Goal: Register for event/course

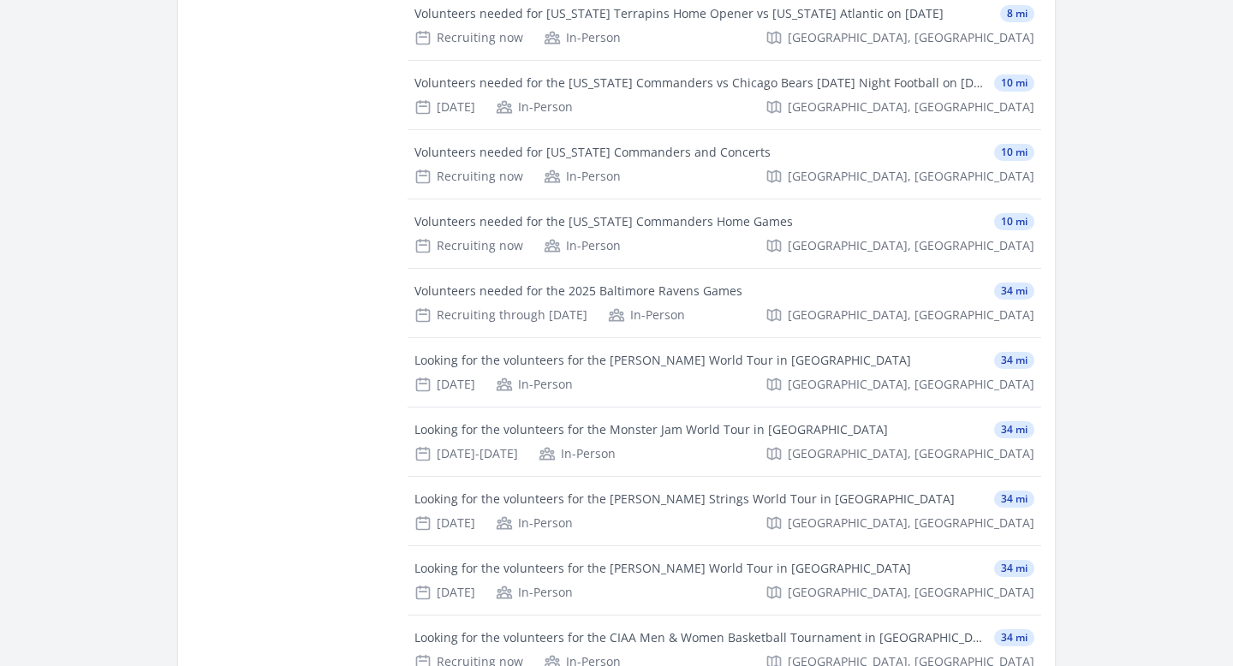
scroll to position [23680, 0]
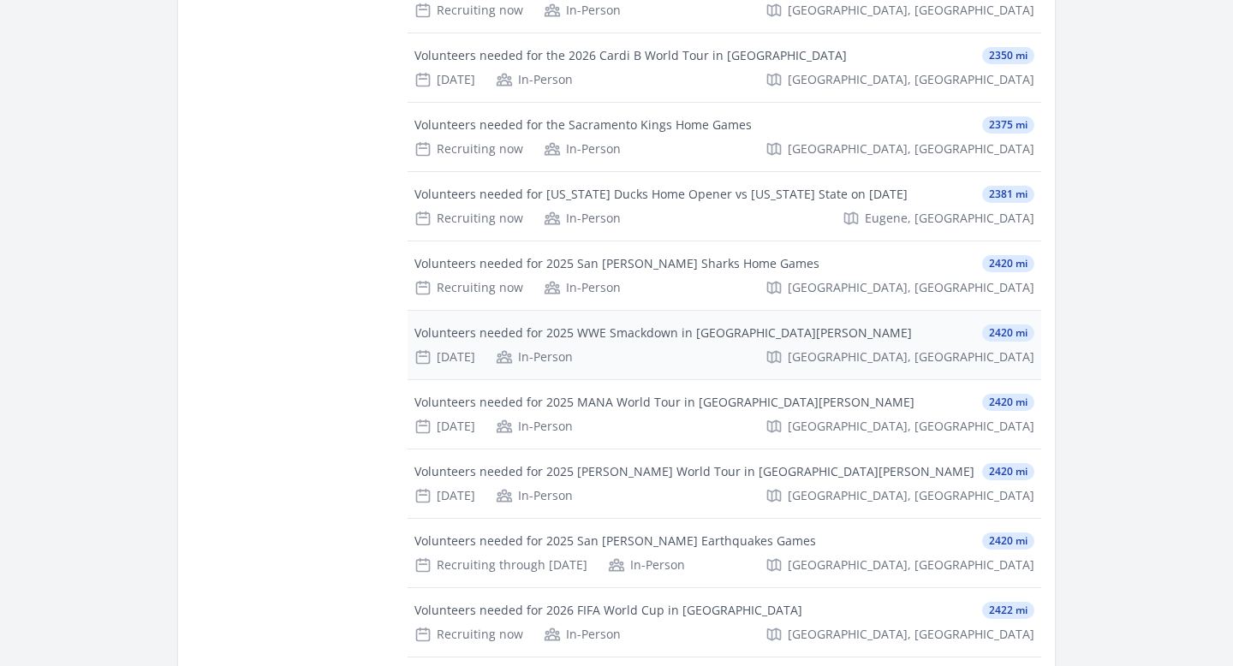
click at [530, 328] on div "Volunteers needed for 2025 WWE Smackdown in [GEOGRAPHIC_DATA][PERSON_NAME]" at bounding box center [664, 333] width 498 height 17
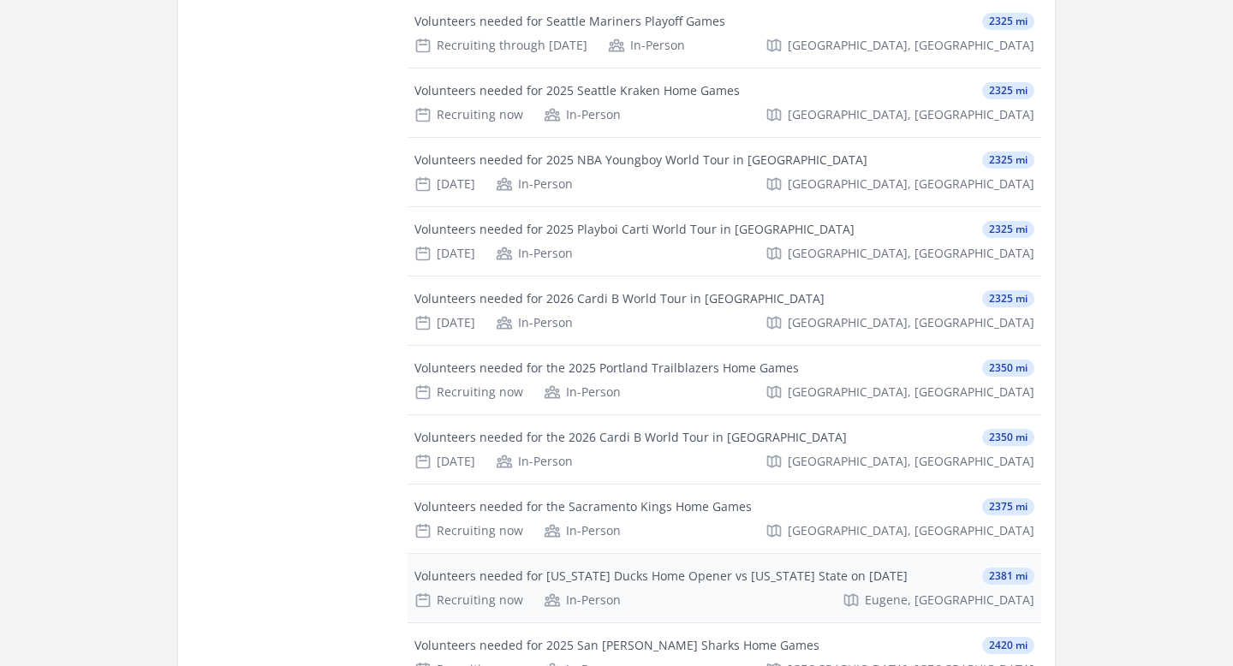
scroll to position [23240, 0]
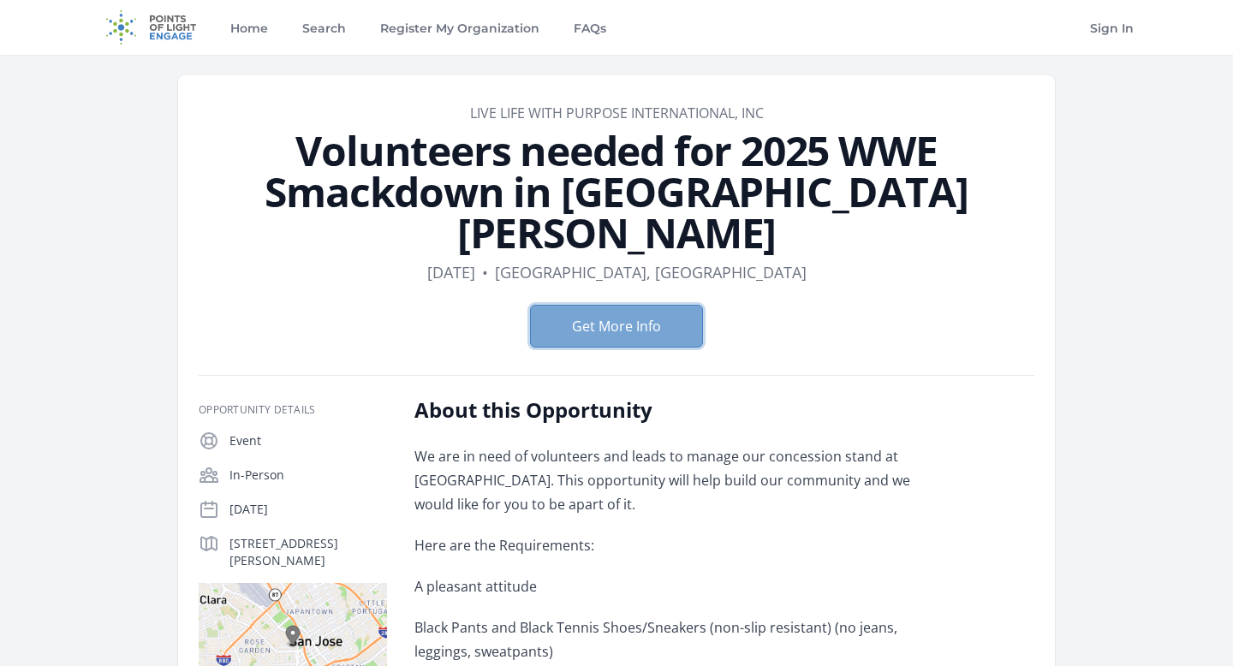
click at [638, 305] on button "Get More Info" at bounding box center [616, 326] width 173 height 43
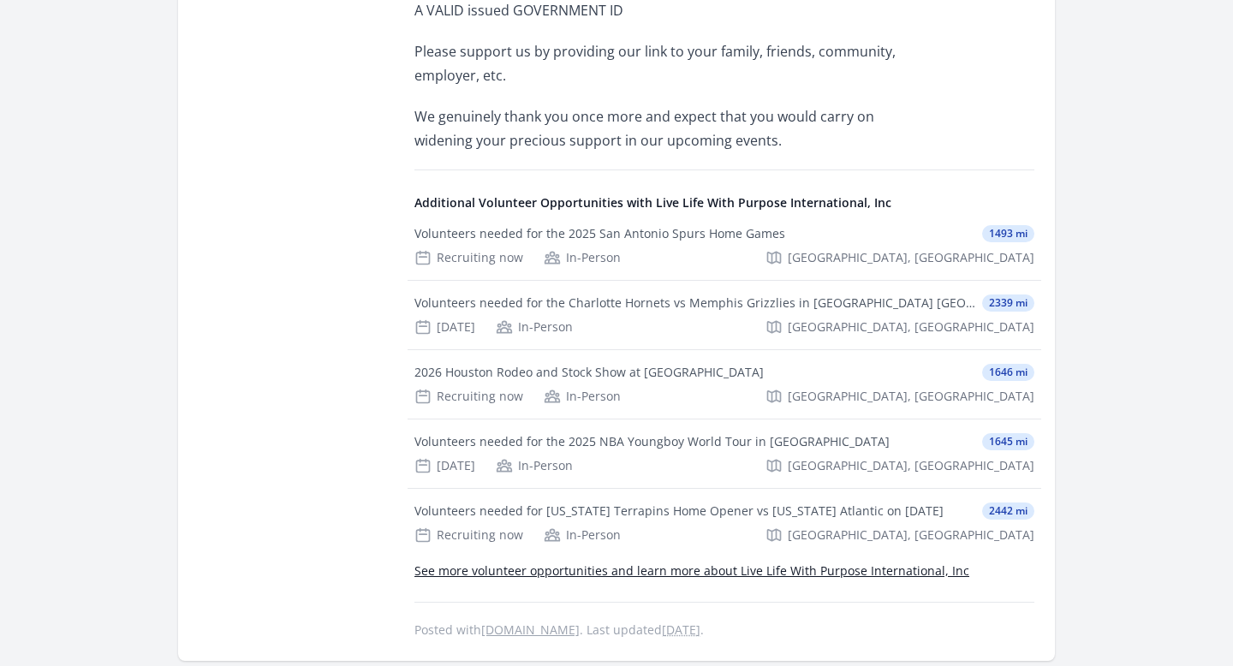
scroll to position [734, 0]
